Goal: Task Accomplishment & Management: Manage account settings

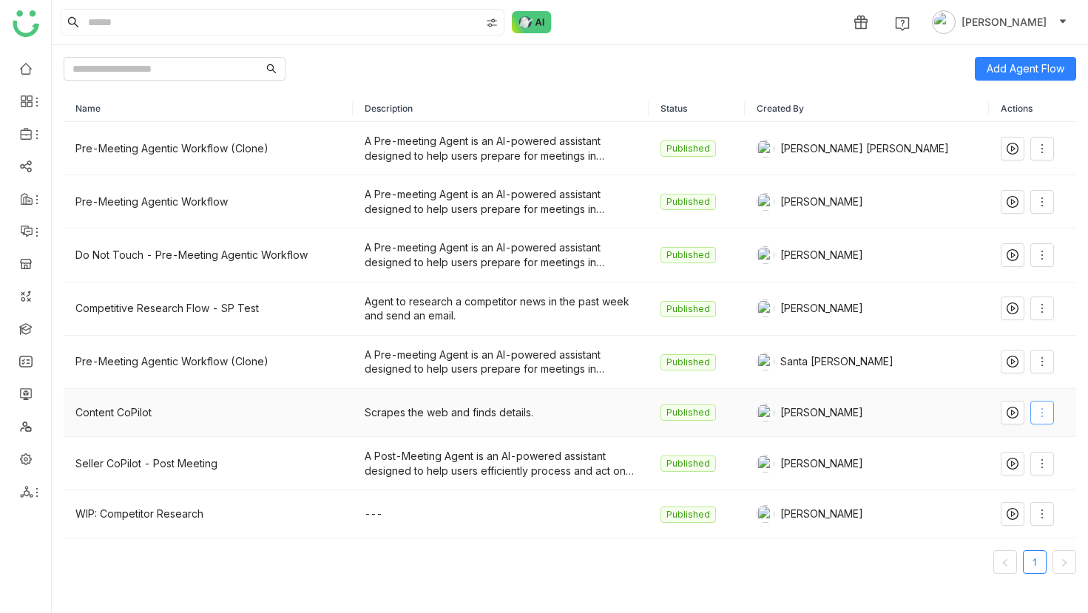
click at [1031, 413] on span at bounding box center [1042, 413] width 22 height 12
click at [1014, 456] on li "Edit" at bounding box center [1003, 443] width 89 height 28
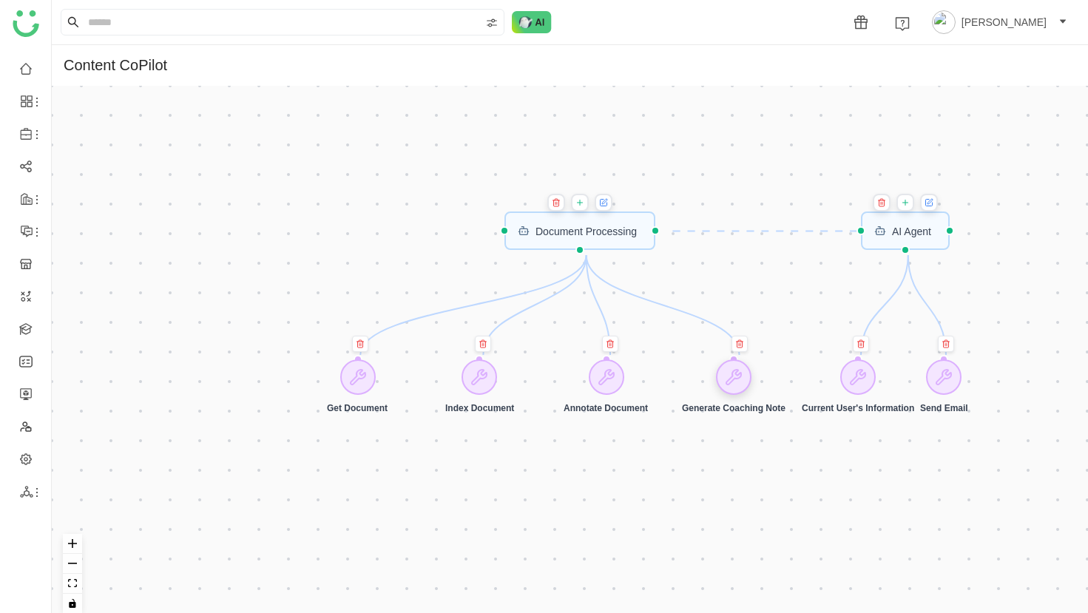
click at [750, 385] on div at bounding box center [734, 377] width 36 height 36
click at [27, 130] on icon at bounding box center [25, 134] width 11 height 12
click at [93, 217] on link "Library" at bounding box center [103, 219] width 96 height 10
